Goal: Information Seeking & Learning: Compare options

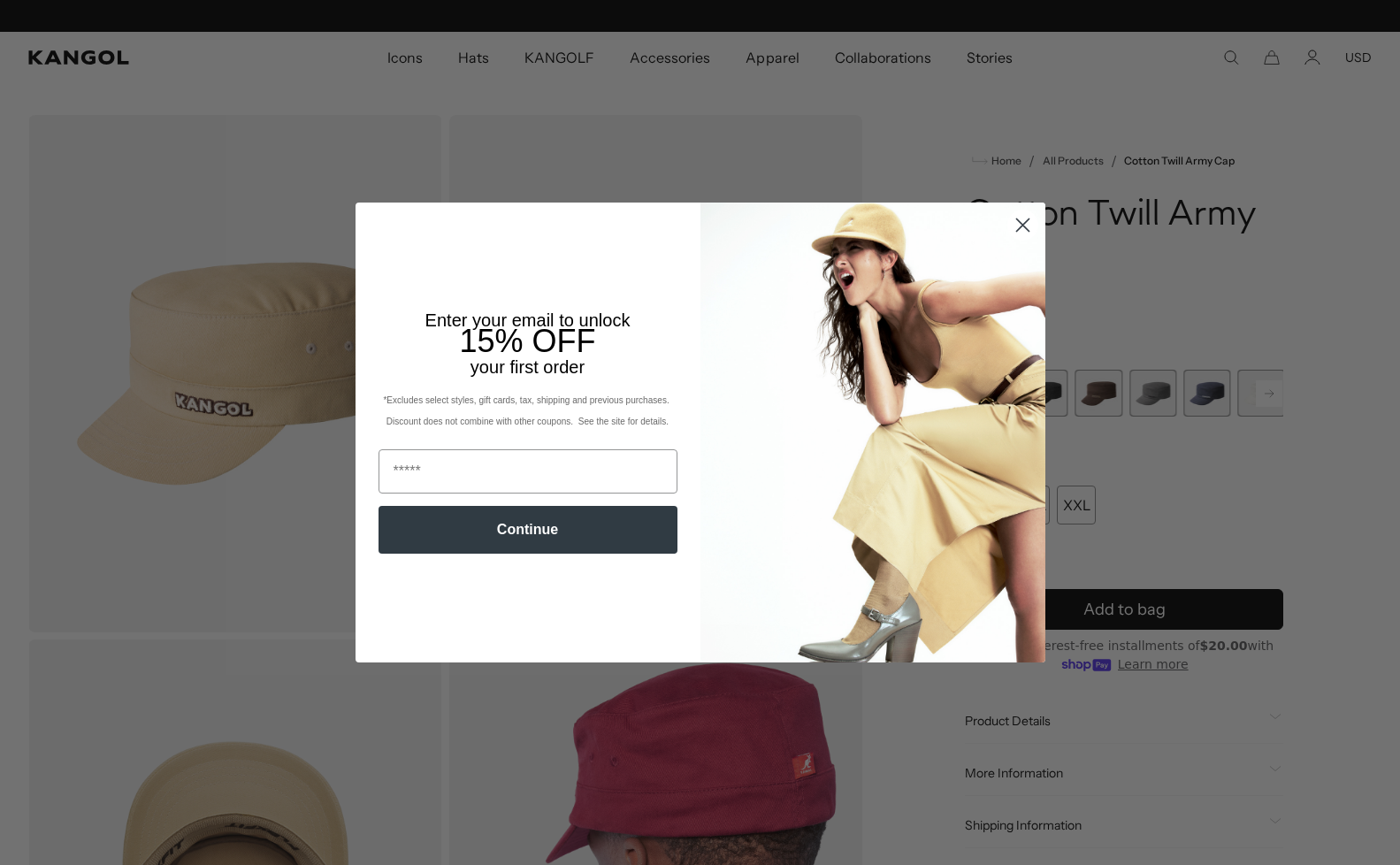
scroll to position [0, 364]
